Goal: Browse casually

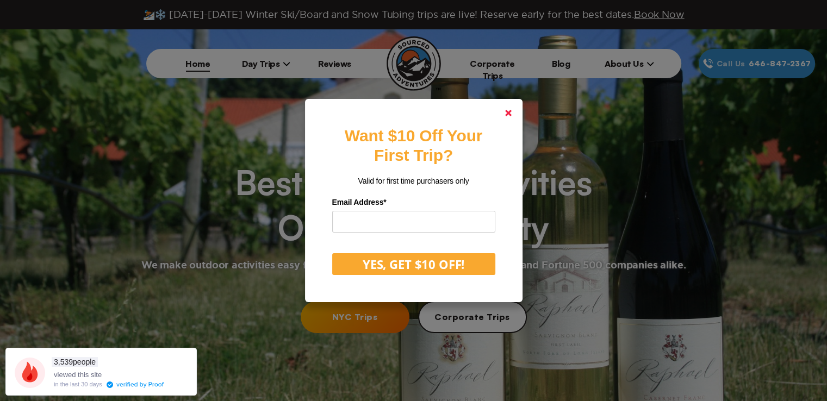
click at [511, 115] on polygon at bounding box center [508, 113] width 7 height 7
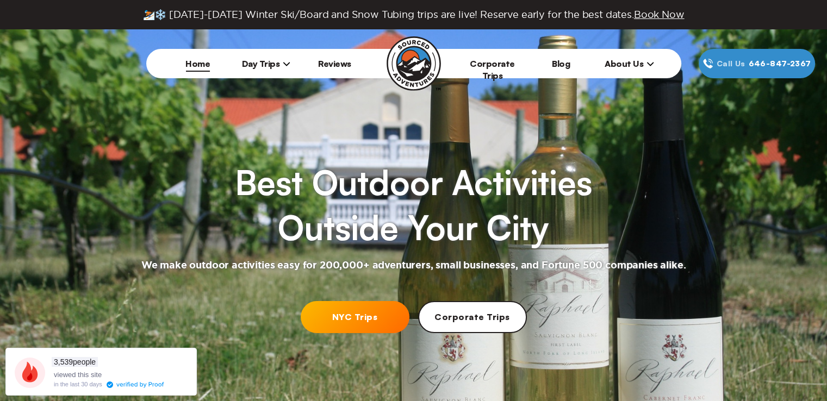
click at [630, 62] on span "About Us" at bounding box center [628, 63] width 49 height 11
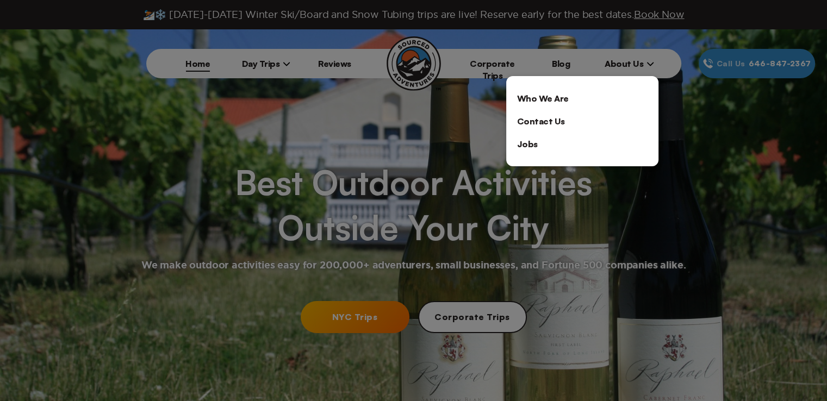
click at [568, 101] on link "Who We Are" at bounding box center [582, 98] width 152 height 23
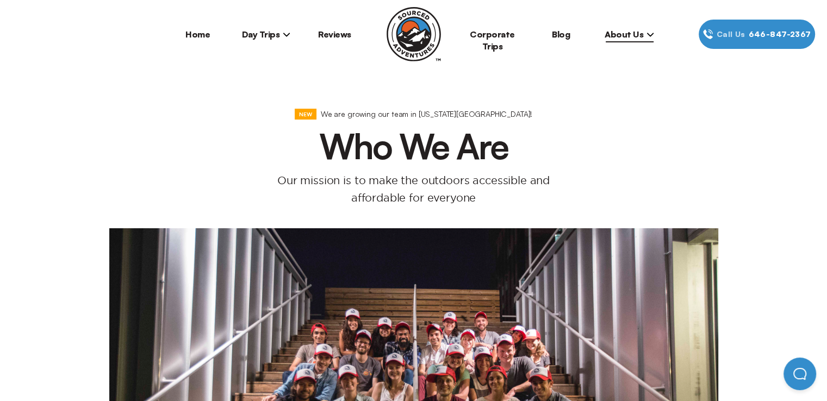
click at [648, 36] on icon at bounding box center [650, 35] width 7 height 4
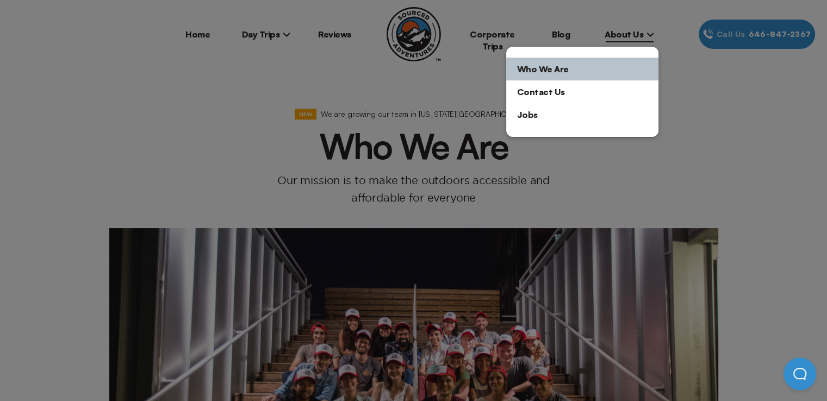
click at [544, 95] on link "Contact Us" at bounding box center [582, 91] width 152 height 23
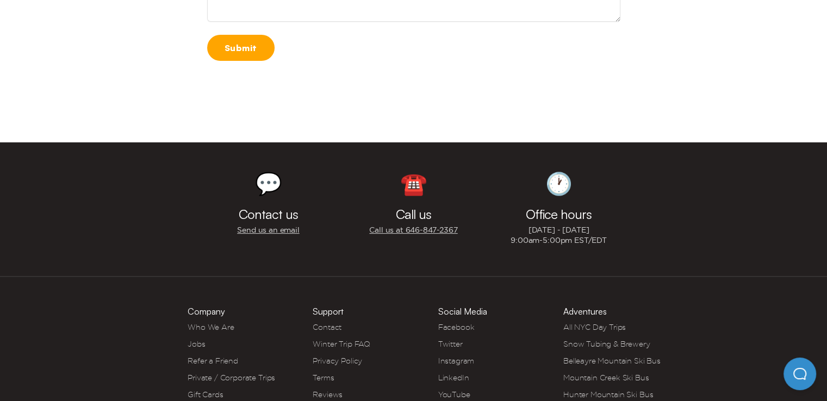
scroll to position [583, 0]
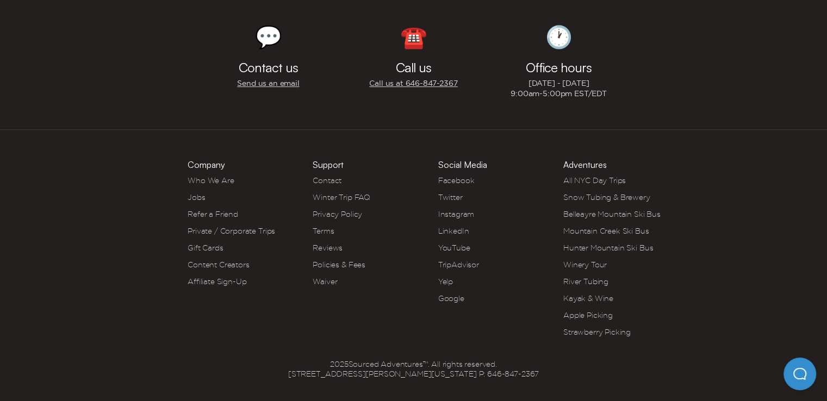
click at [573, 300] on link "Kayak & Wine" at bounding box center [588, 298] width 50 height 9
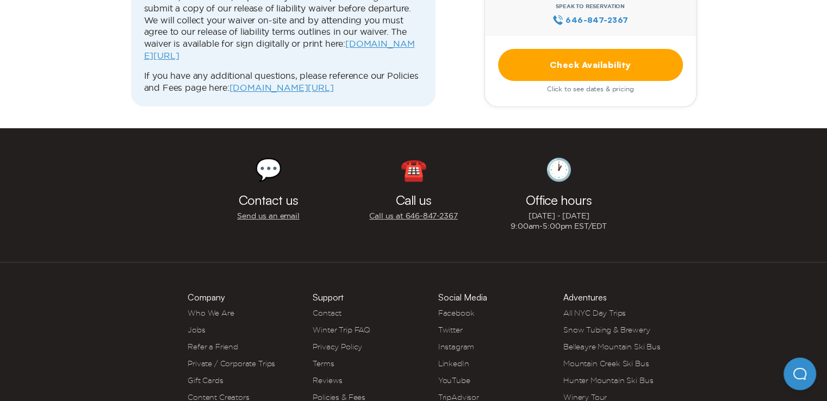
scroll to position [4393, 0]
